Goal: Task Accomplishment & Management: Manage account settings

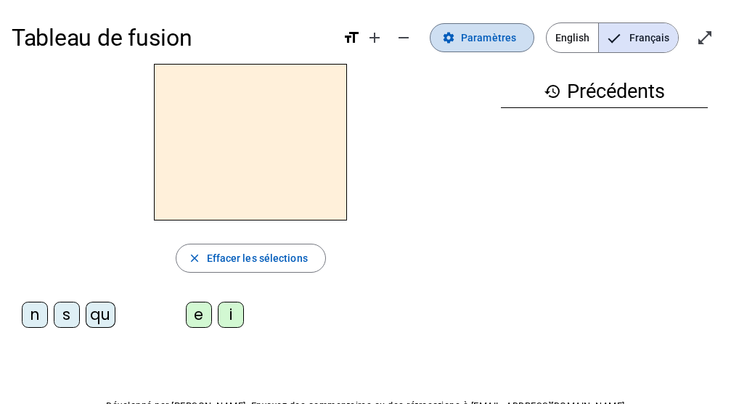
click at [484, 41] on span "Paramètres" at bounding box center [488, 37] width 55 height 17
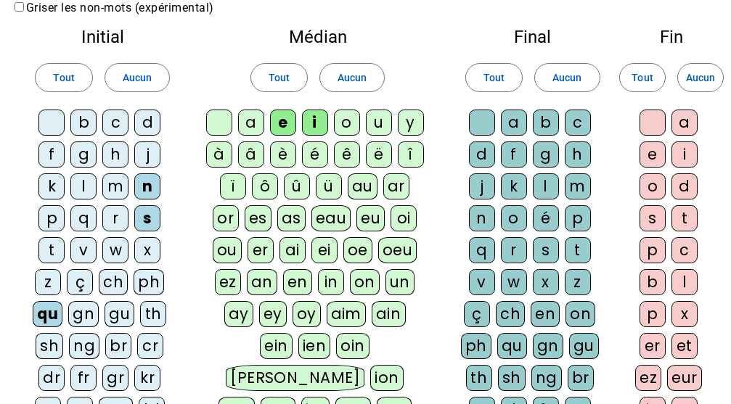
scroll to position [65, 0]
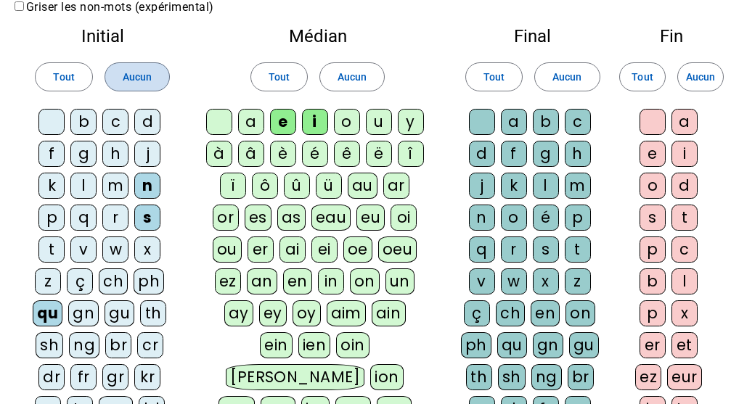
click at [142, 86] on span at bounding box center [137, 77] width 64 height 35
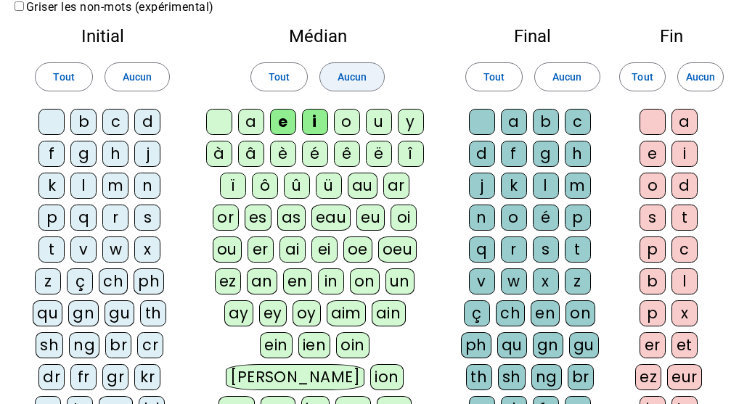
click at [375, 88] on span at bounding box center [352, 77] width 64 height 35
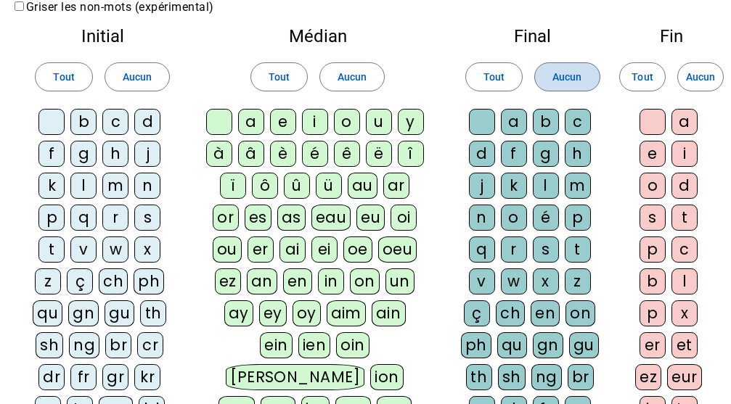
click at [572, 77] on span "Aucun" at bounding box center [567, 76] width 29 height 17
click at [124, 121] on div "c" at bounding box center [115, 122] width 26 height 26
click at [86, 180] on div "l" at bounding box center [83, 186] width 26 height 26
click at [129, 184] on div "m" at bounding box center [115, 186] width 26 height 26
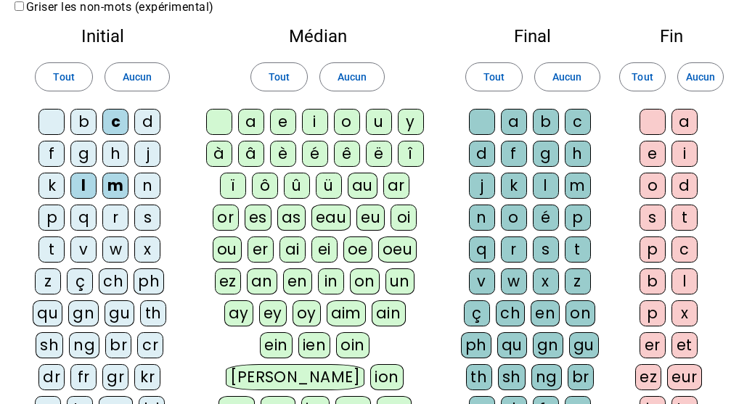
click at [129, 184] on div "m" at bounding box center [115, 186] width 26 height 26
click at [109, 176] on div "m" at bounding box center [115, 186] width 26 height 26
click at [145, 130] on div "d" at bounding box center [147, 122] width 26 height 26
click at [53, 211] on div "p" at bounding box center [51, 218] width 26 height 26
click at [140, 213] on div "s" at bounding box center [147, 218] width 26 height 26
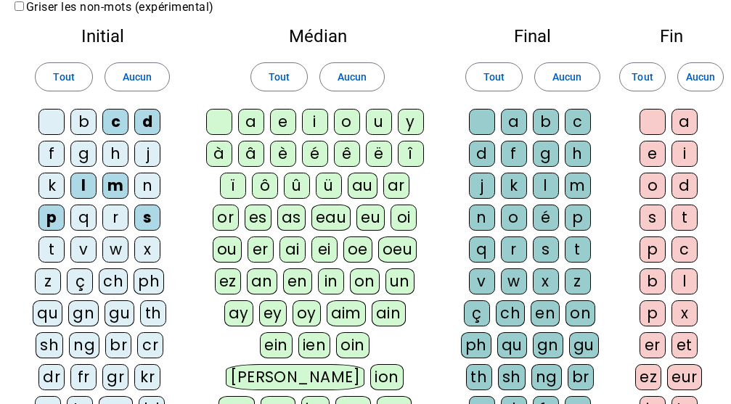
click at [252, 119] on div "a" at bounding box center [251, 122] width 26 height 26
click at [378, 125] on div "u" at bounding box center [379, 122] width 26 height 26
click at [646, 148] on div "e" at bounding box center [653, 154] width 26 height 26
click at [552, 150] on div "g" at bounding box center [546, 154] width 26 height 26
click at [580, 179] on div "m" at bounding box center [578, 186] width 26 height 26
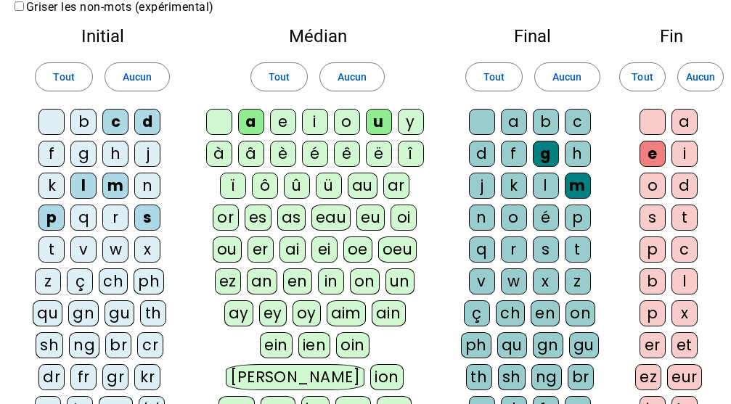
click at [472, 207] on div "n" at bounding box center [482, 218] width 26 height 26
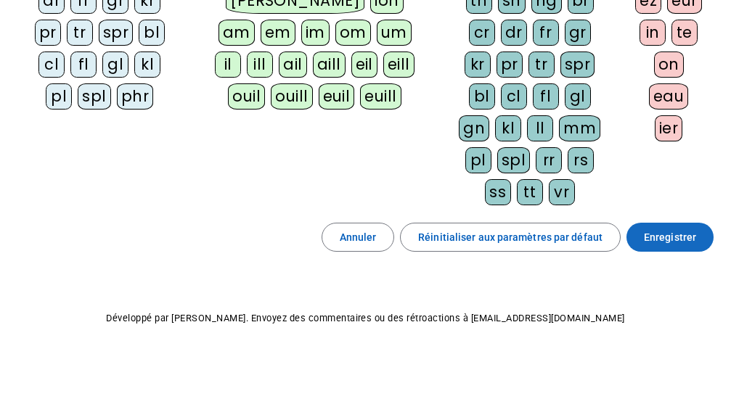
click at [683, 239] on span "Enregistrer" at bounding box center [670, 237] width 52 height 17
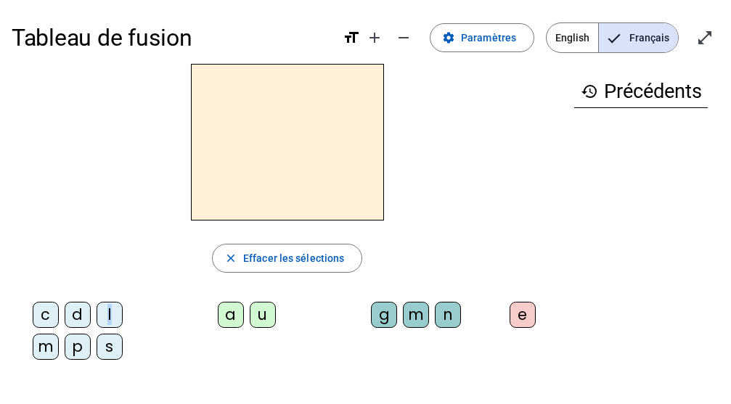
drag, startPoint x: 107, startPoint y: 306, endPoint x: 132, endPoint y: 322, distance: 30.0
click at [132, 322] on div "c d l m p s" at bounding box center [80, 334] width 126 height 64
click at [83, 149] on div at bounding box center [287, 142] width 551 height 157
click at [105, 313] on div "l" at bounding box center [110, 315] width 26 height 26
click at [235, 312] on div "a" at bounding box center [231, 315] width 26 height 26
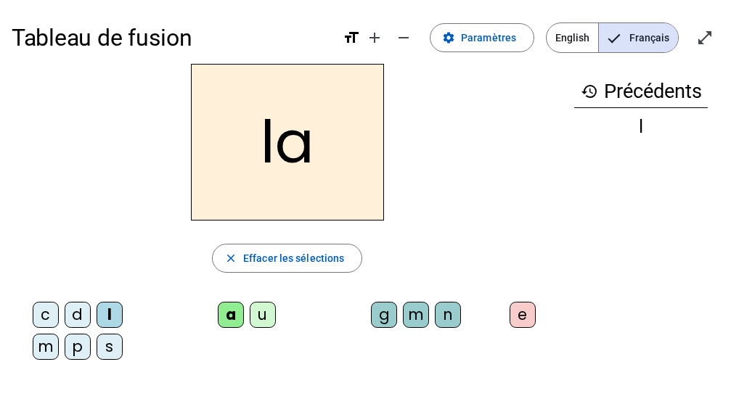
click at [419, 310] on div "m" at bounding box center [416, 315] width 26 height 26
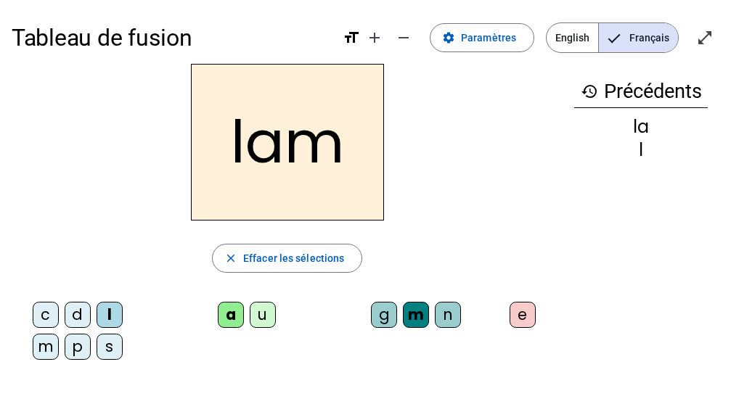
click at [526, 312] on div "e" at bounding box center [523, 315] width 26 height 26
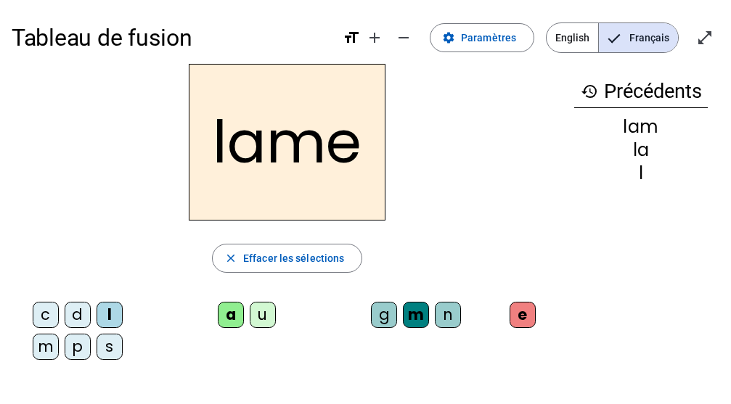
click at [78, 304] on div "d" at bounding box center [78, 315] width 26 height 26
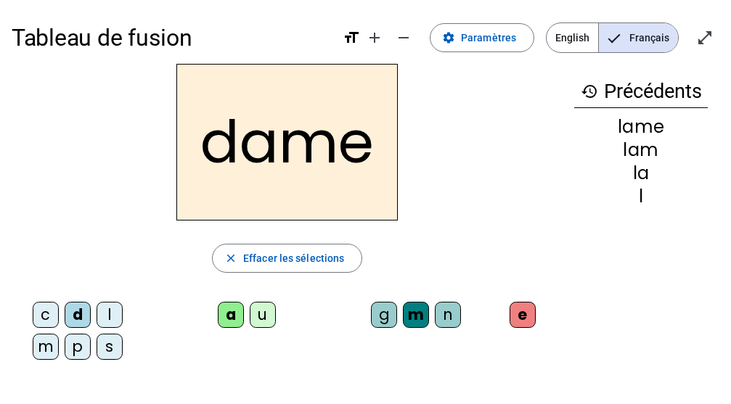
click at [48, 321] on div "c" at bounding box center [46, 315] width 26 height 26
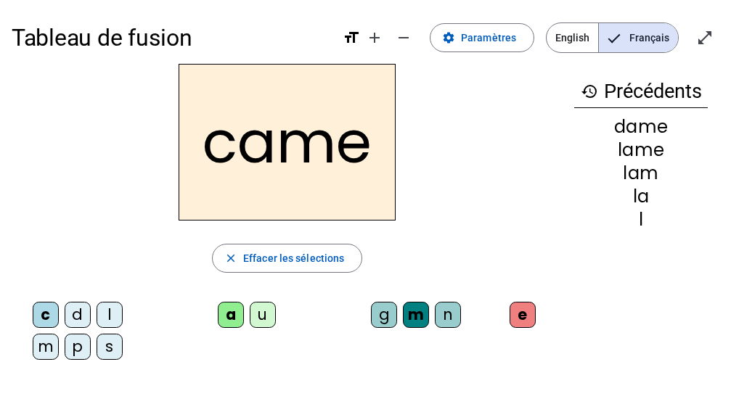
click at [463, 327] on letter-bubble "n" at bounding box center [451, 318] width 32 height 32
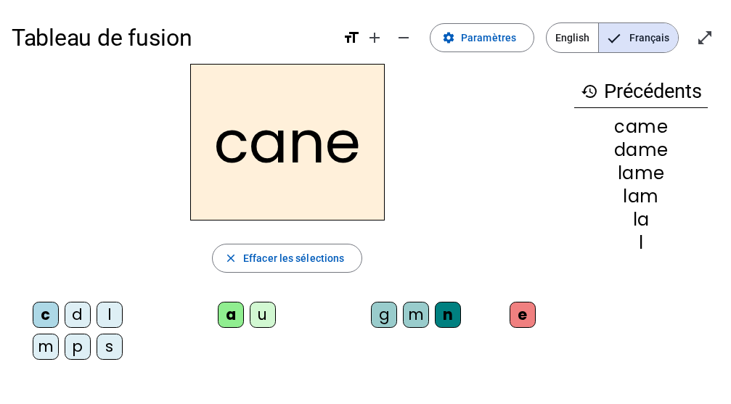
click at [377, 315] on div "g" at bounding box center [384, 315] width 26 height 26
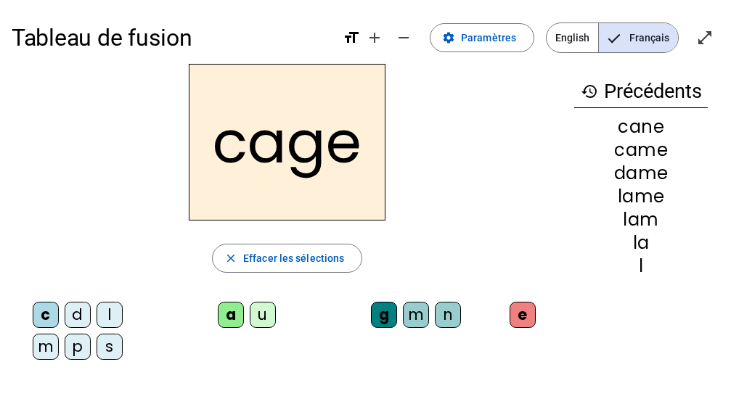
click at [110, 346] on div "s" at bounding box center [110, 347] width 26 height 26
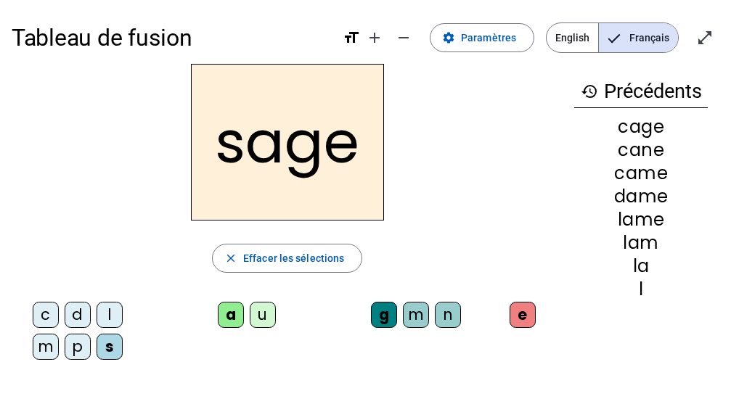
click at [74, 347] on div "p" at bounding box center [78, 347] width 26 height 26
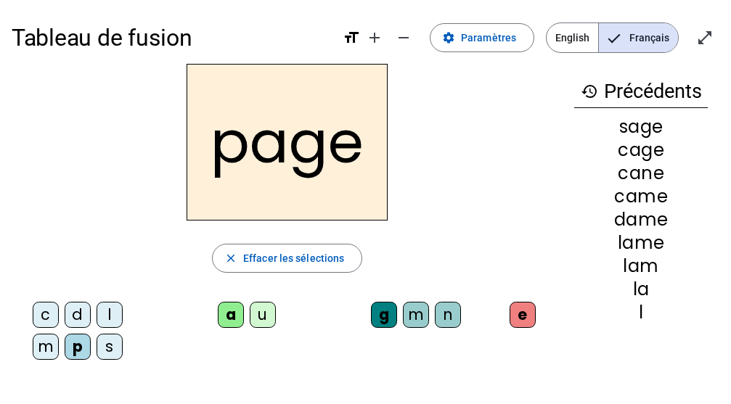
click at [46, 349] on div "m" at bounding box center [46, 347] width 26 height 26
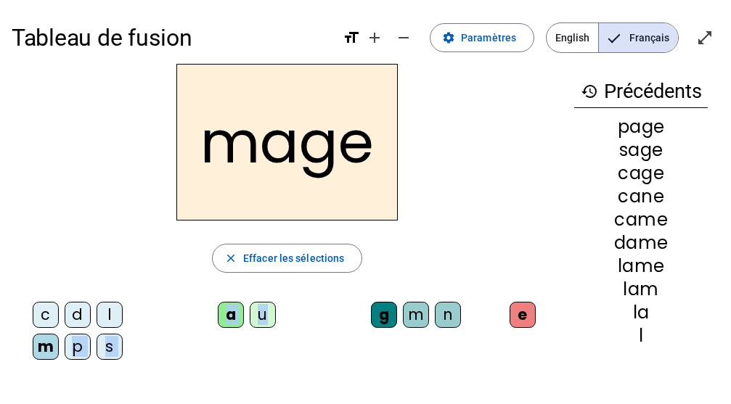
drag, startPoint x: 46, startPoint y: 349, endPoint x: 282, endPoint y: 338, distance: 235.5
click at [282, 338] on div "c d l m p s a u g m n e" at bounding box center [287, 334] width 551 height 76
click at [282, 338] on div "a u" at bounding box center [250, 318] width 201 height 44
click at [266, 318] on div "u" at bounding box center [263, 315] width 26 height 26
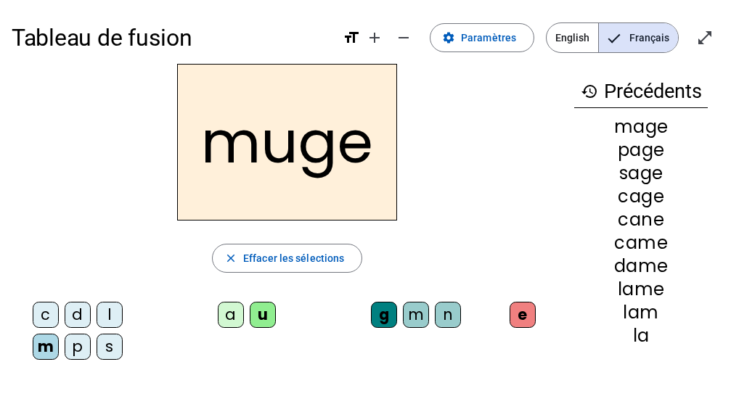
click at [110, 317] on div "l" at bounding box center [110, 315] width 26 height 26
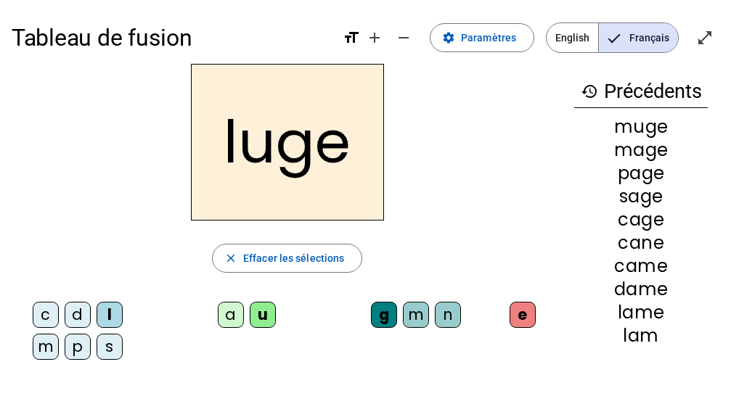
click at [442, 315] on div "n" at bounding box center [448, 315] width 26 height 26
